Goal: Find specific page/section: Find specific page/section

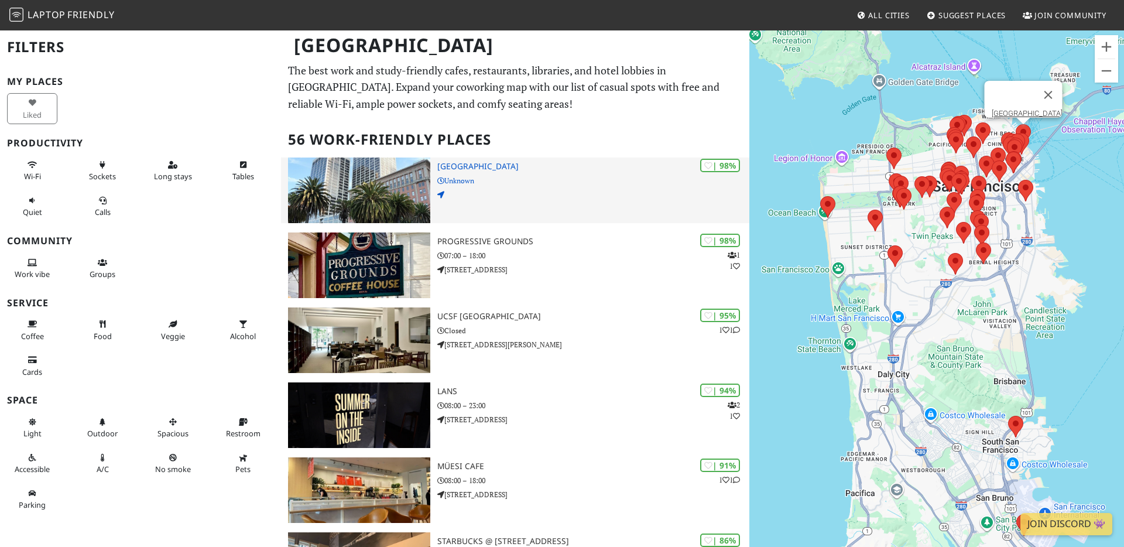
click at [376, 194] on img at bounding box center [359, 190] width 142 height 66
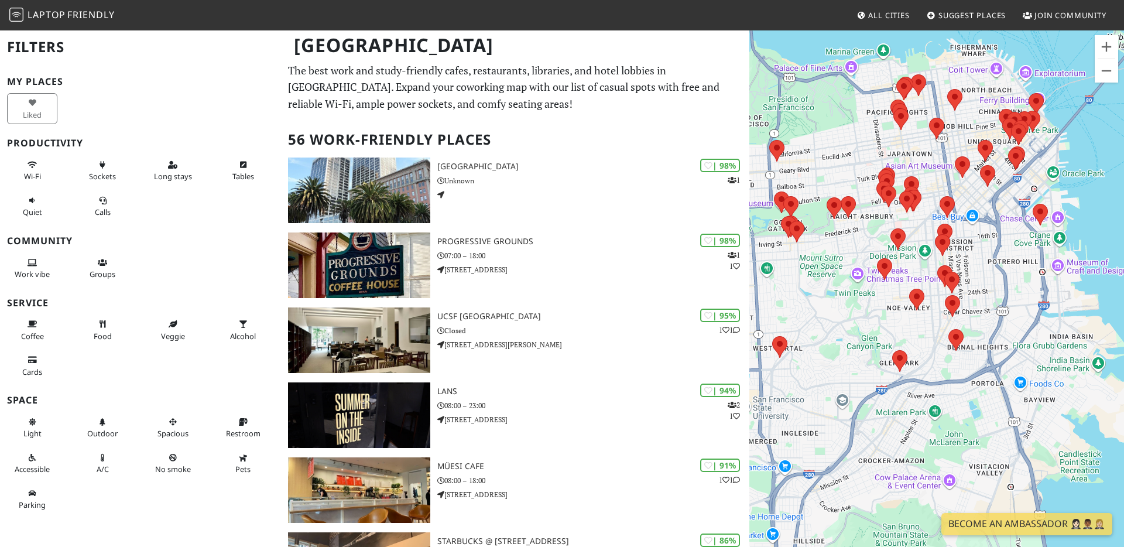
drag, startPoint x: 915, startPoint y: 208, endPoint x: 855, endPoint y: 362, distance: 164.6
click at [855, 362] on div "To navigate, press the arrow keys." at bounding box center [936, 302] width 375 height 547
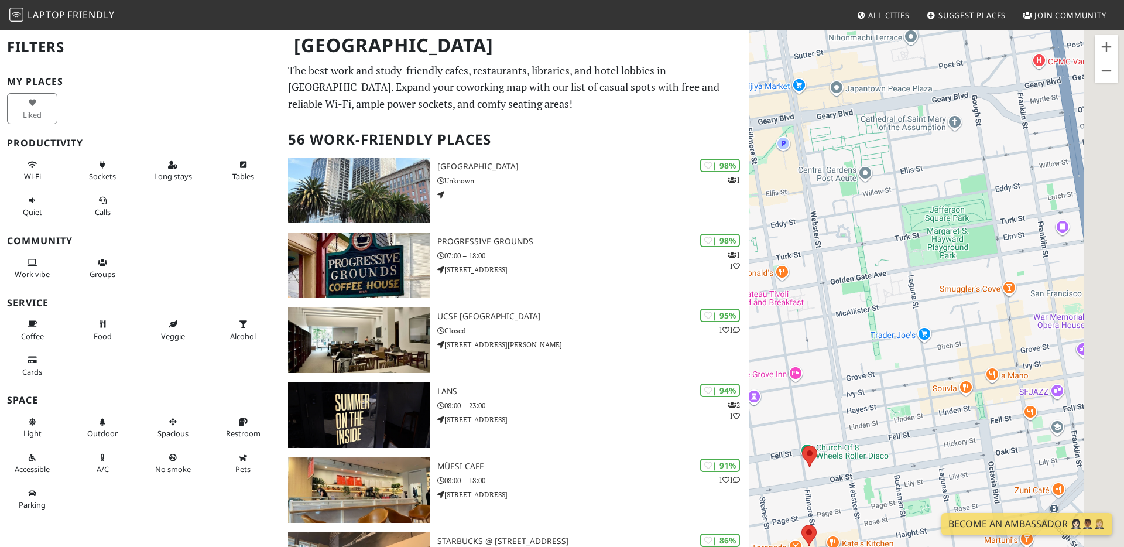
drag, startPoint x: 928, startPoint y: 282, endPoint x: 776, endPoint y: 148, distance: 202.8
click at [776, 148] on div "To navigate, press the arrow keys." at bounding box center [936, 302] width 375 height 547
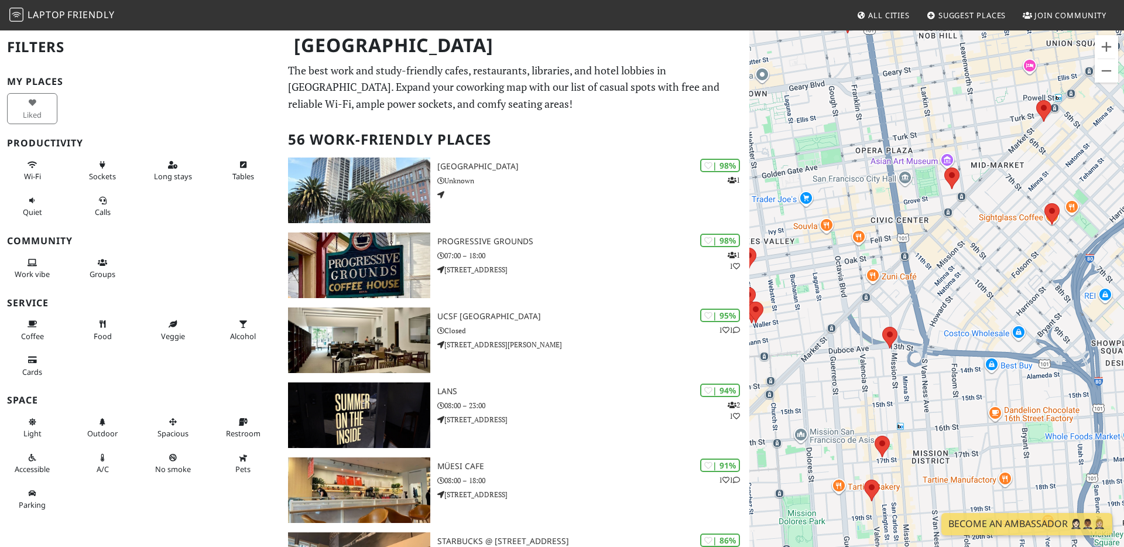
drag, startPoint x: 1037, startPoint y: 295, endPoint x: 974, endPoint y: 255, distance: 74.7
click at [974, 255] on div "To navigate, press the arrow keys." at bounding box center [936, 302] width 375 height 547
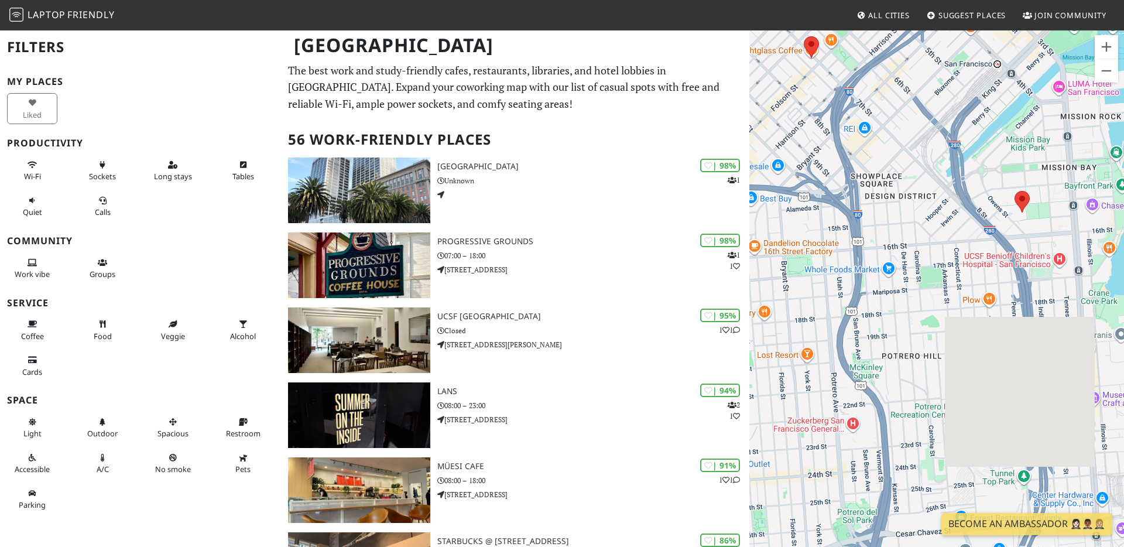
drag, startPoint x: 1044, startPoint y: 317, endPoint x: 844, endPoint y: 177, distance: 244.3
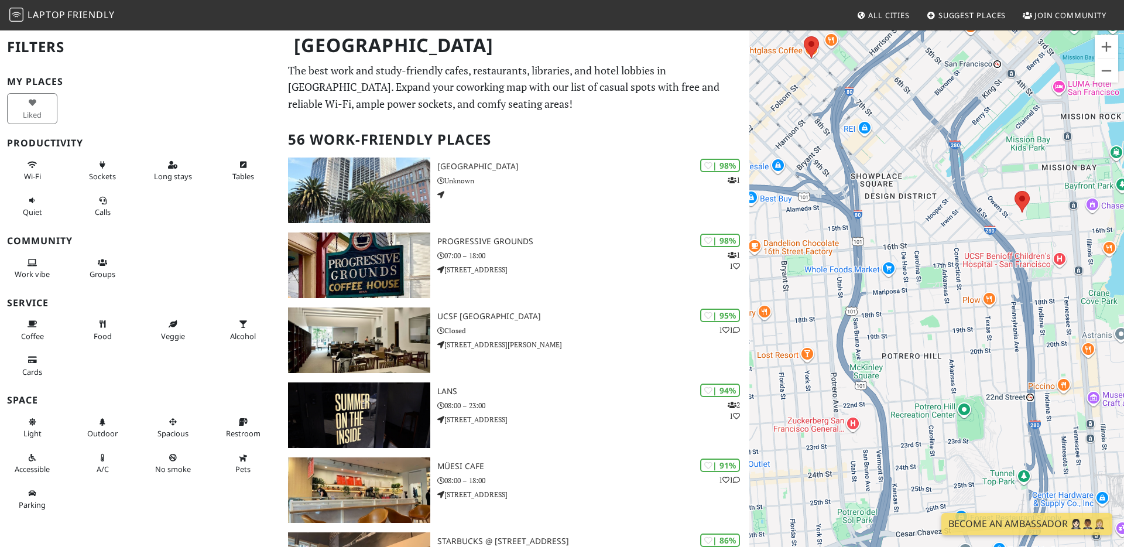
click at [844, 177] on div "To navigate, press the arrow keys." at bounding box center [936, 302] width 375 height 547
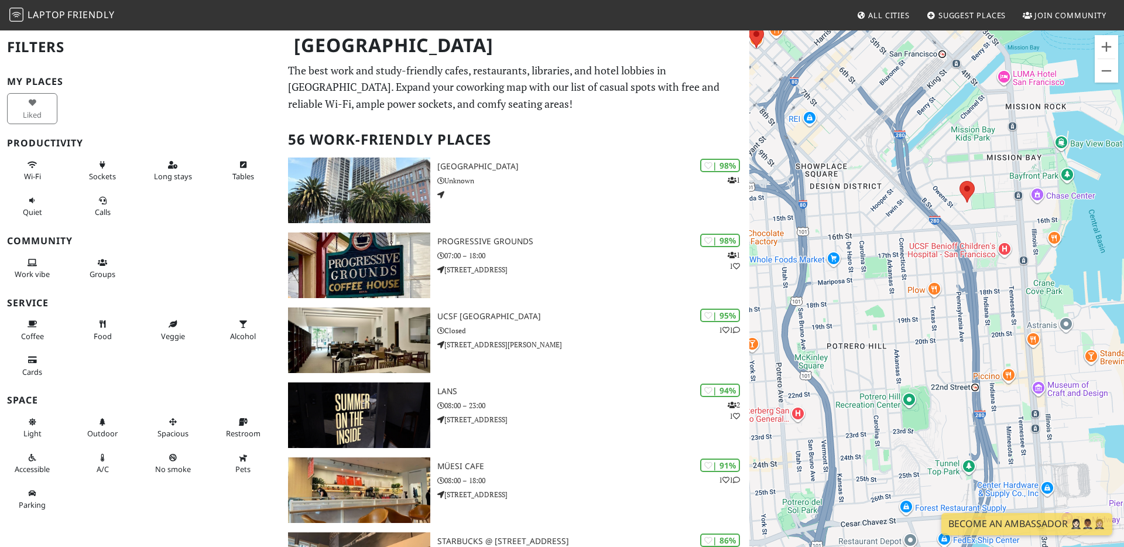
drag, startPoint x: 950, startPoint y: 305, endPoint x: 901, endPoint y: 302, distance: 49.3
click at [901, 302] on div "To navigate, press the arrow keys." at bounding box center [936, 302] width 375 height 547
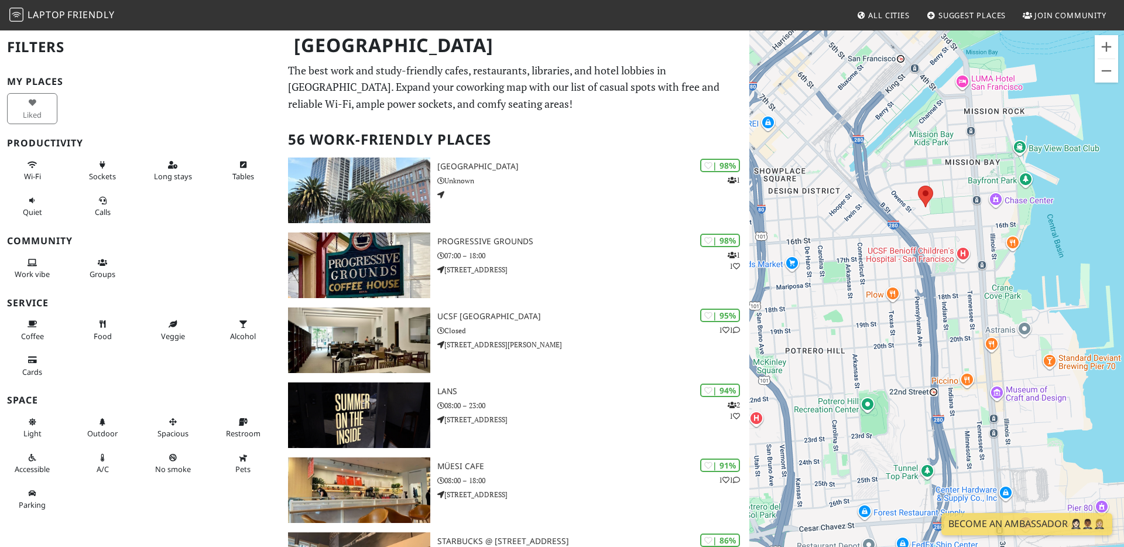
drag, startPoint x: 918, startPoint y: 181, endPoint x: 872, endPoint y: 187, distance: 46.0
click at [872, 187] on div "To navigate, press the arrow keys." at bounding box center [936, 302] width 375 height 547
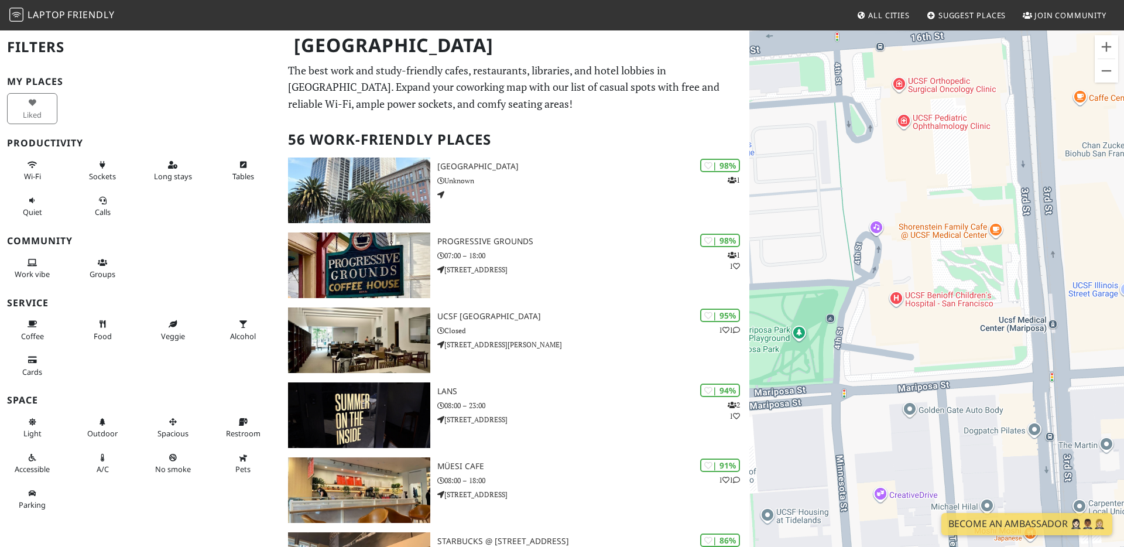
drag, startPoint x: 981, startPoint y: 108, endPoint x: 891, endPoint y: 197, distance: 126.3
click at [891, 197] on div "To navigate, press the arrow keys." at bounding box center [936, 302] width 375 height 547
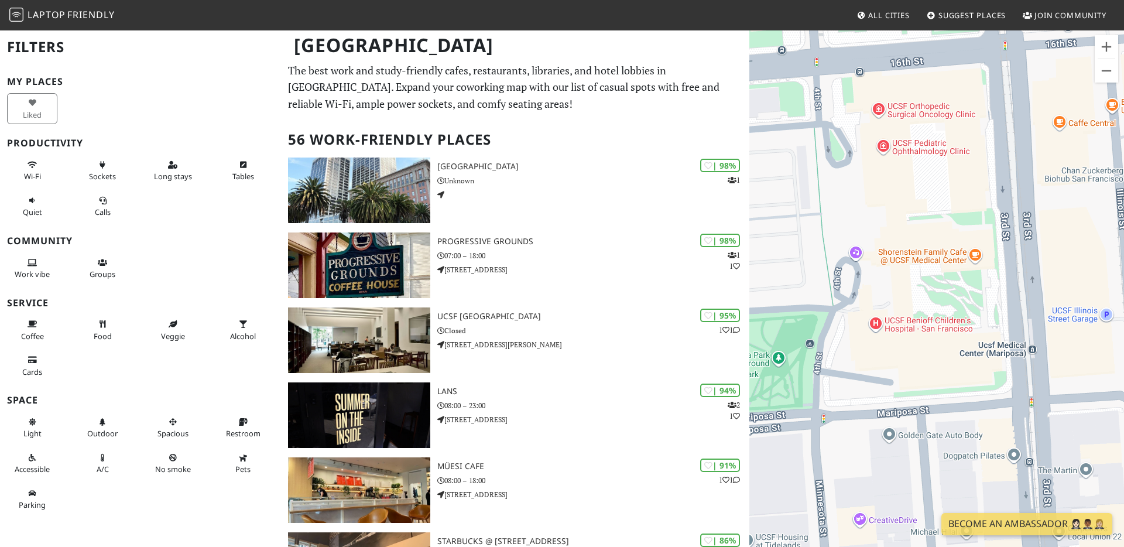
drag, startPoint x: 946, startPoint y: 188, endPoint x: 919, endPoint y: 218, distance: 40.6
click at [919, 218] on div "To navigate, press the arrow keys." at bounding box center [936, 302] width 375 height 547
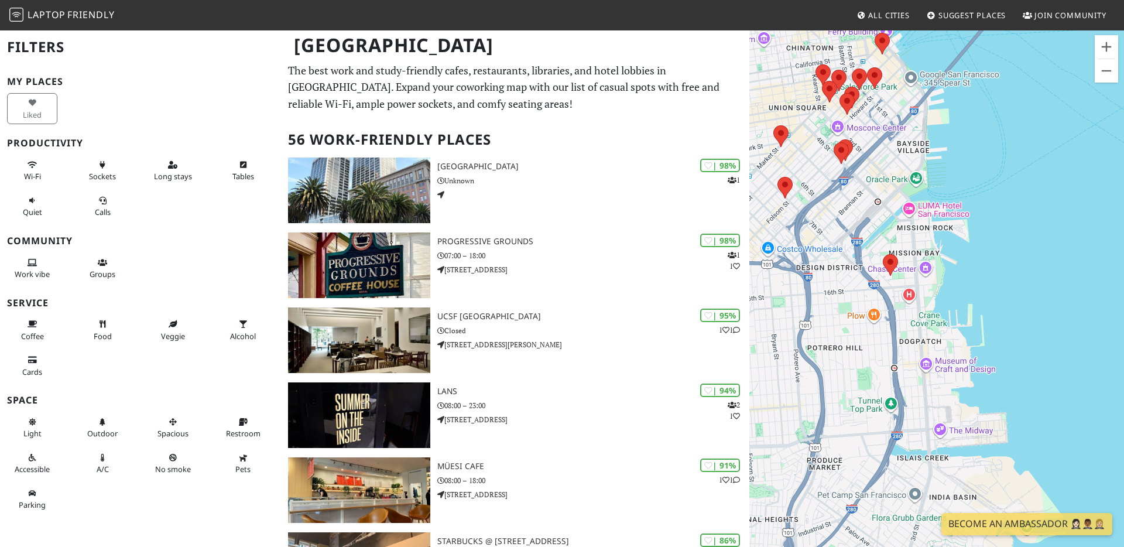
drag, startPoint x: 916, startPoint y: 229, endPoint x: 890, endPoint y: 191, distance: 45.6
click at [890, 191] on div "To navigate, press the arrow keys." at bounding box center [936, 302] width 375 height 547
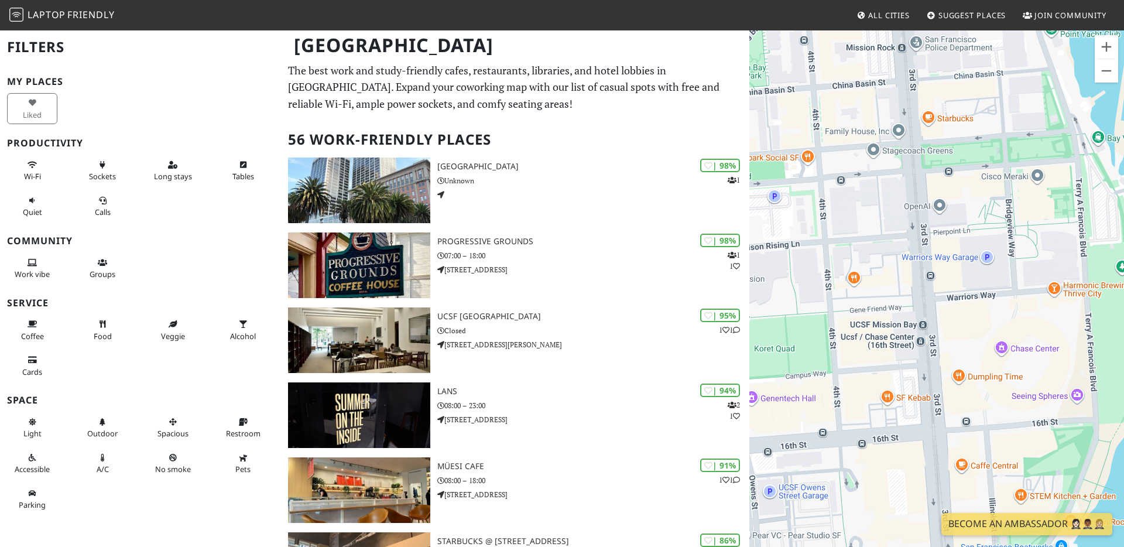
drag, startPoint x: 903, startPoint y: 221, endPoint x: 959, endPoint y: 329, distance: 121.5
click at [959, 329] on div "To navigate, press the arrow keys." at bounding box center [936, 302] width 375 height 547
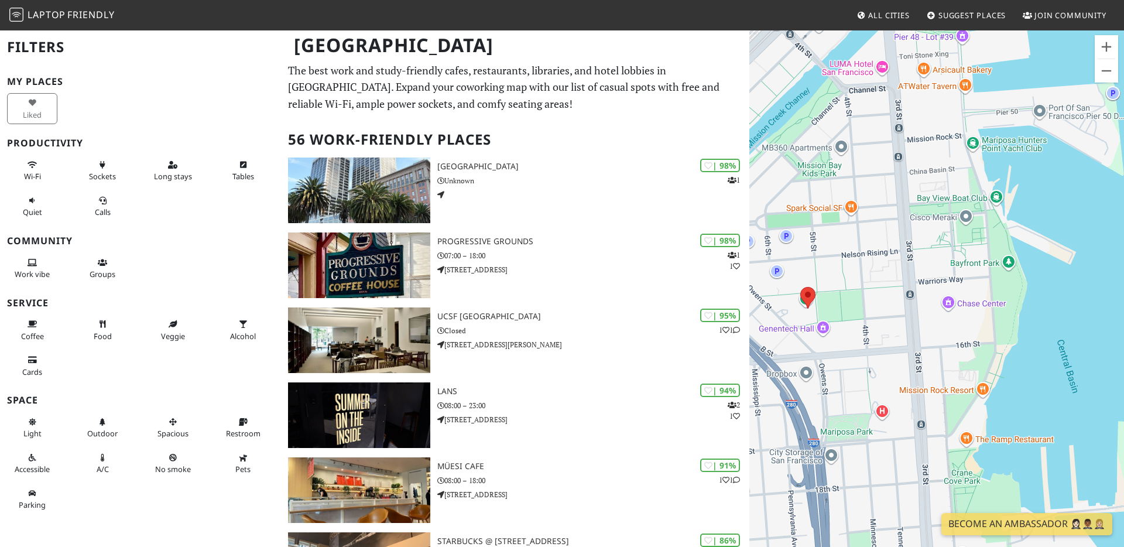
drag, startPoint x: 863, startPoint y: 285, endPoint x: 927, endPoint y: 455, distance: 181.6
click at [927, 455] on div "To navigate, press the arrow keys." at bounding box center [936, 302] width 375 height 547
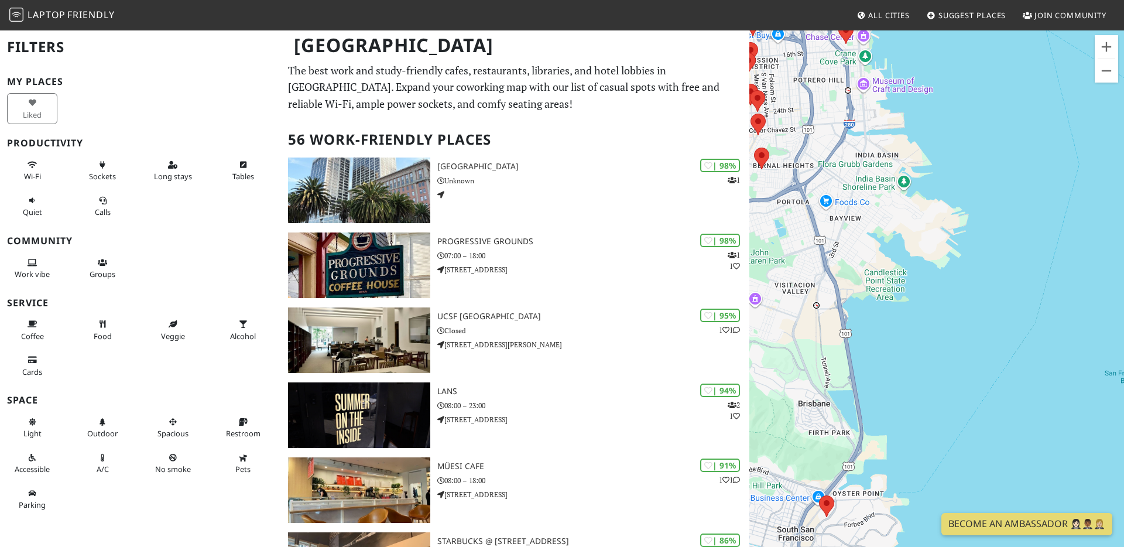
drag, startPoint x: 928, startPoint y: 283, endPoint x: 897, endPoint y: 66, distance: 218.7
click at [897, 66] on div "To navigate, press the arrow keys." at bounding box center [936, 302] width 375 height 547
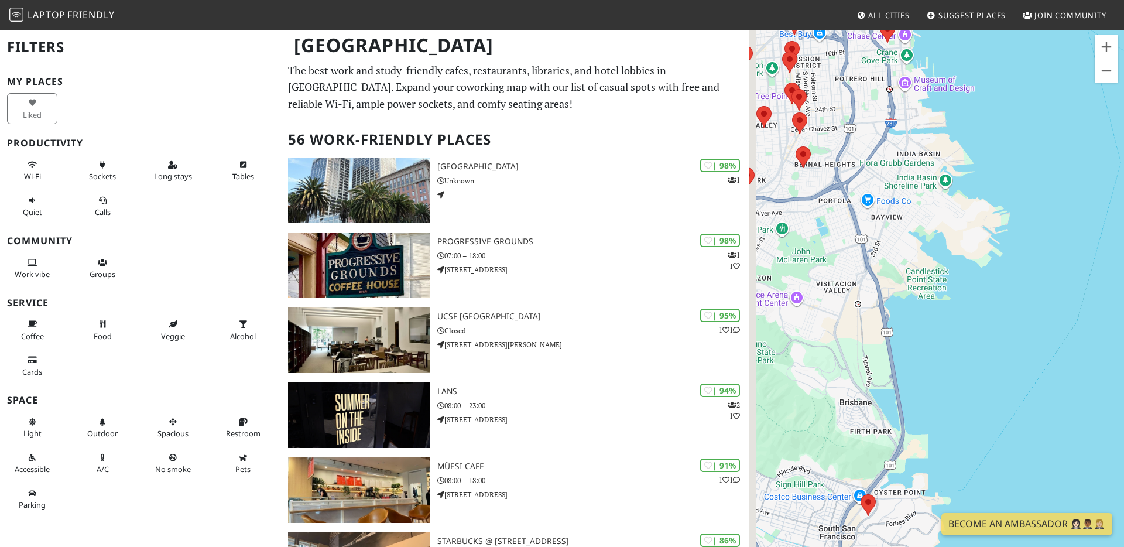
drag, startPoint x: 924, startPoint y: 210, endPoint x: 1123, endPoint y: 243, distance: 201.2
click at [1123, 243] on div "To navigate, press the arrow keys." at bounding box center [936, 302] width 375 height 547
